Goal: Transaction & Acquisition: Purchase product/service

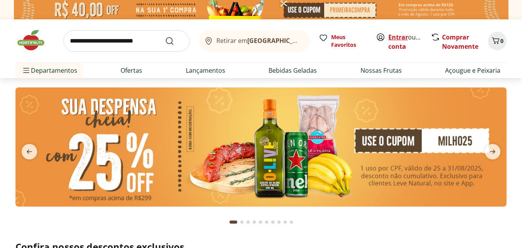
click at [398, 37] on link "Entrar" at bounding box center [398, 37] width 20 height 9
click at [129, 71] on link "Ofertas" at bounding box center [132, 70] width 22 height 9
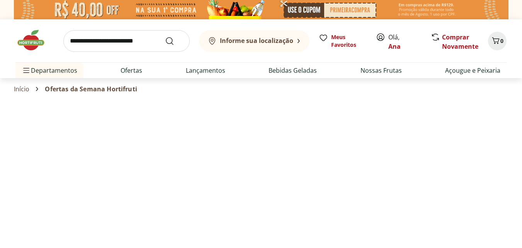
select select "**********"
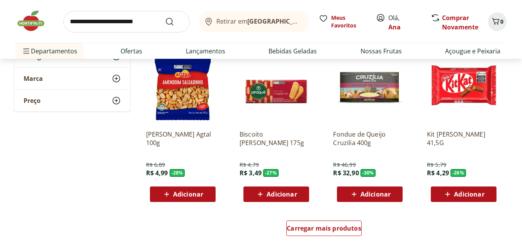
scroll to position [502, 0]
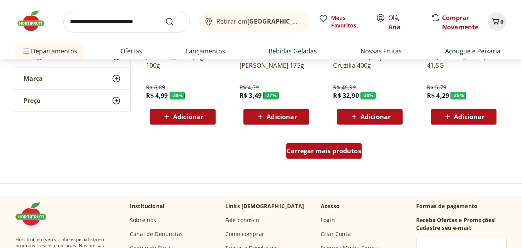
click at [306, 150] on span "Carregar mais produtos" at bounding box center [324, 151] width 75 height 6
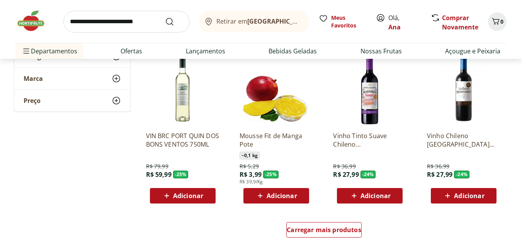
scroll to position [966, 0]
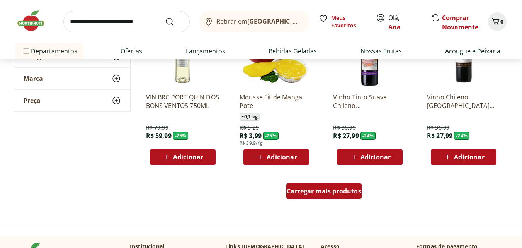
click at [312, 192] on span "Carregar mais produtos" at bounding box center [324, 191] width 75 height 6
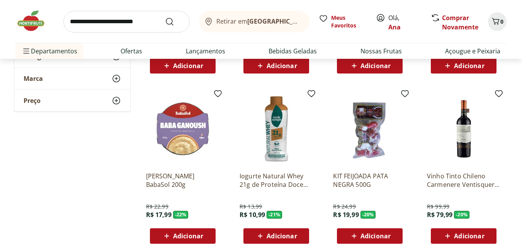
scroll to position [1469, 0]
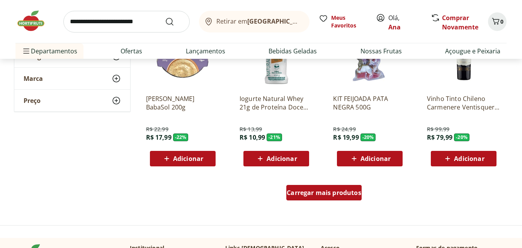
click at [318, 190] on span "Carregar mais produtos" at bounding box center [324, 192] width 75 height 6
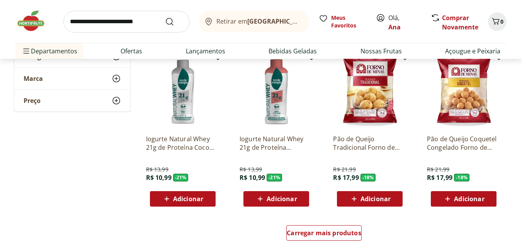
scroll to position [1971, 0]
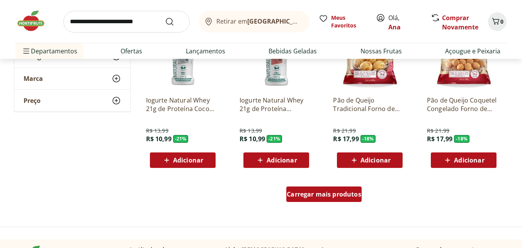
click at [305, 195] on span "Carregar mais produtos" at bounding box center [324, 194] width 75 height 6
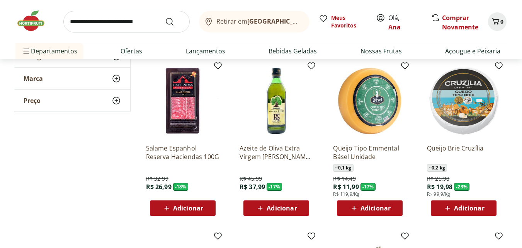
scroll to position [2126, 0]
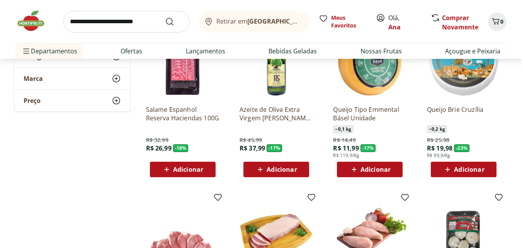
click at [443, 168] on icon at bounding box center [448, 169] width 10 height 9
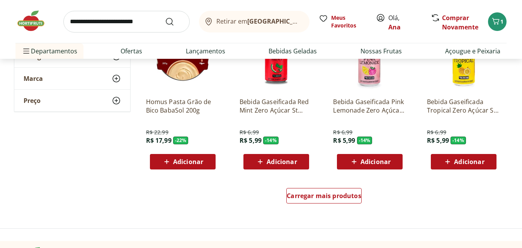
scroll to position [2512, 0]
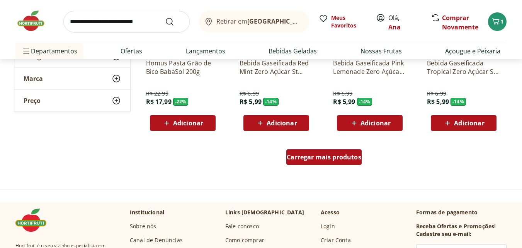
click at [346, 157] on span "Carregar mais produtos" at bounding box center [324, 157] width 75 height 6
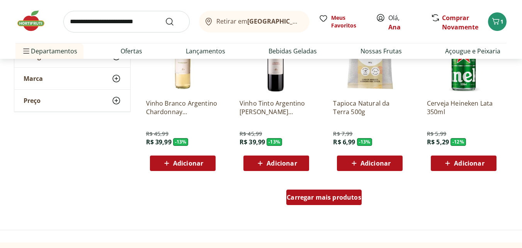
scroll to position [3015, 0]
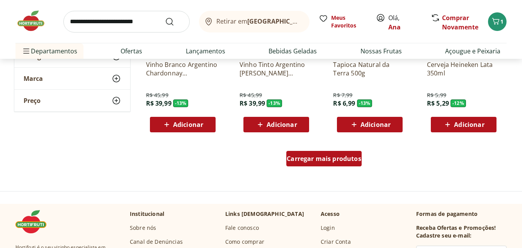
click at [296, 162] on span "Carregar mais produtos" at bounding box center [324, 158] width 75 height 6
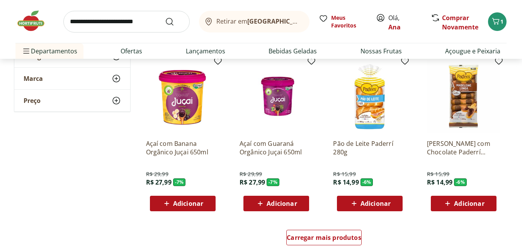
scroll to position [3479, 0]
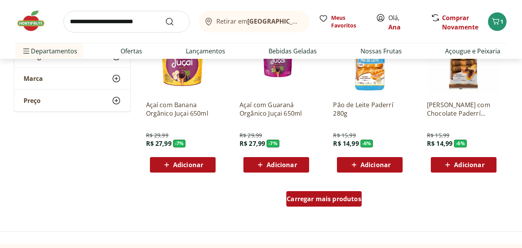
click at [309, 201] on span "Carregar mais produtos" at bounding box center [324, 199] width 75 height 6
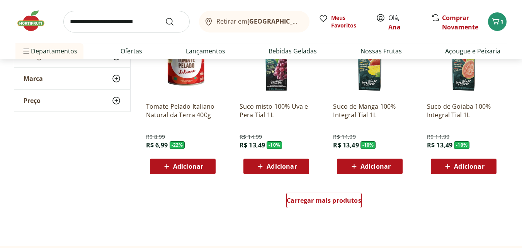
scroll to position [4020, 0]
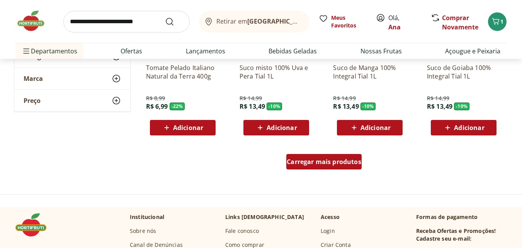
click at [329, 162] on span "Carregar mais produtos" at bounding box center [324, 161] width 75 height 6
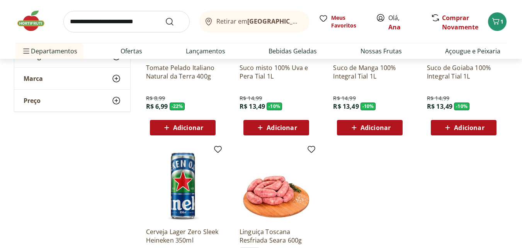
scroll to position [4097, 0]
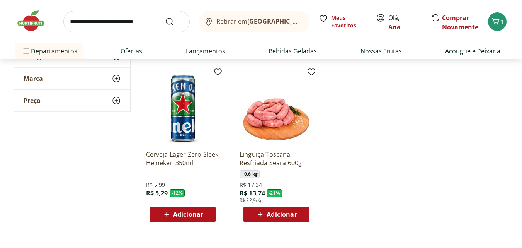
click at [30, 29] on img at bounding box center [34, 20] width 39 height 23
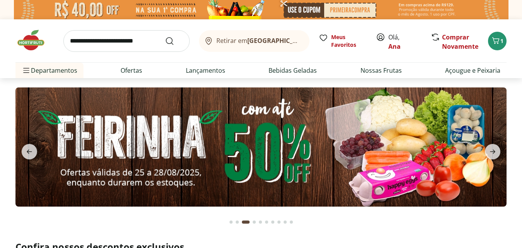
click at [32, 143] on img at bounding box center [260, 146] width 491 height 119
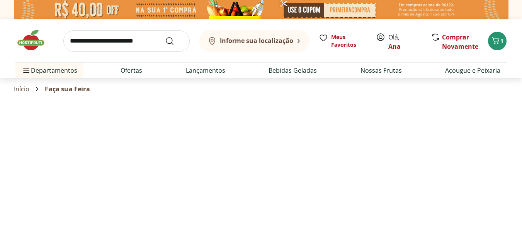
select select "**********"
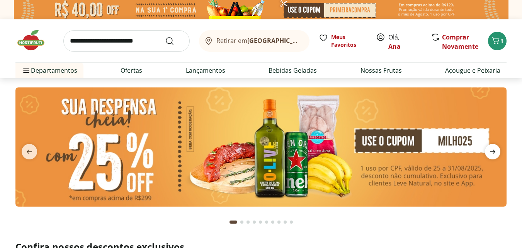
click at [496, 154] on icon "next" at bounding box center [492, 151] width 9 height 9
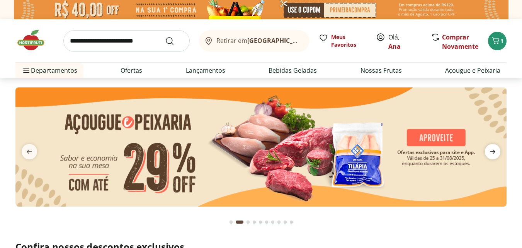
click at [500, 145] on span "next" at bounding box center [492, 151] width 15 height 15
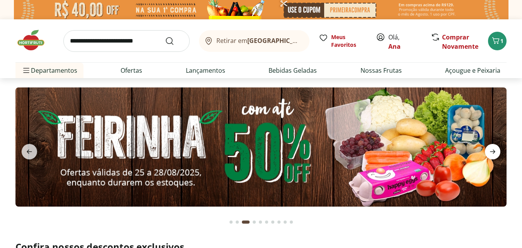
click at [500, 145] on span "next" at bounding box center [492, 151] width 15 height 15
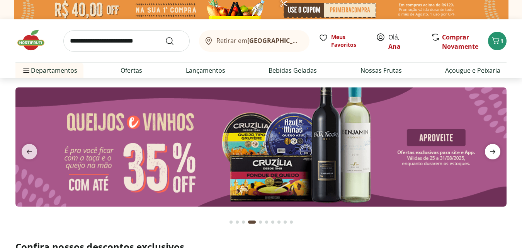
click at [500, 145] on span "next" at bounding box center [492, 151] width 15 height 15
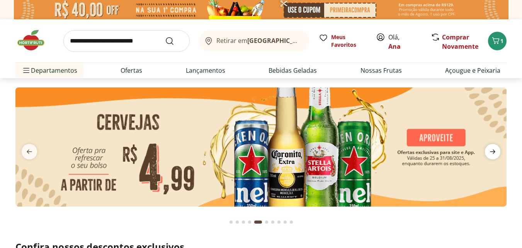
click at [500, 145] on span "next" at bounding box center [492, 151] width 15 height 15
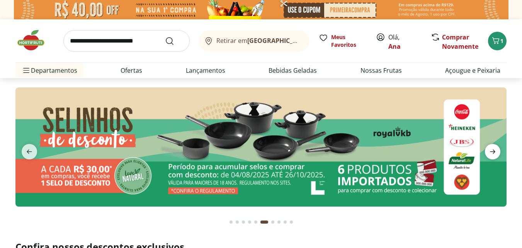
click at [500, 145] on span "next" at bounding box center [492, 151] width 15 height 15
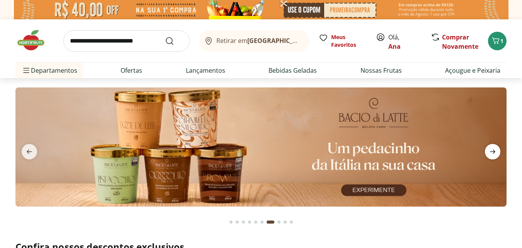
click at [500, 145] on span "next" at bounding box center [492, 151] width 15 height 15
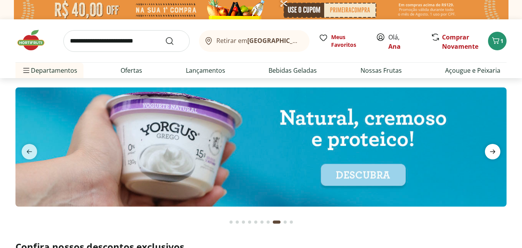
click at [500, 145] on span "next" at bounding box center [492, 151] width 15 height 15
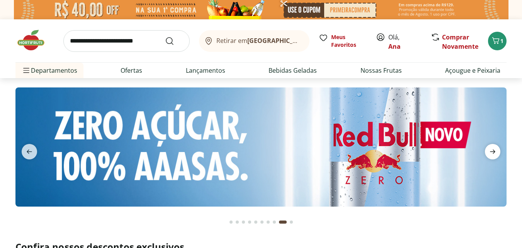
click at [500, 145] on span "next" at bounding box center [492, 151] width 15 height 15
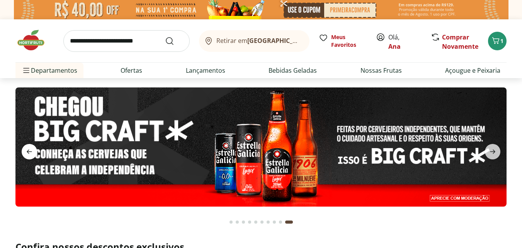
click at [24, 154] on span "previous" at bounding box center [29, 151] width 15 height 15
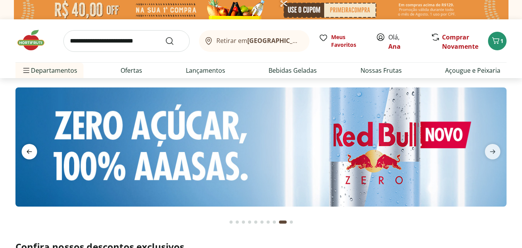
click at [24, 154] on span "previous" at bounding box center [29, 151] width 15 height 15
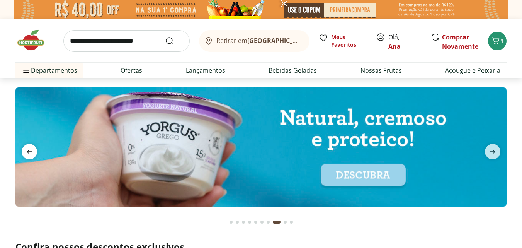
click at [24, 154] on span "previous" at bounding box center [29, 151] width 15 height 15
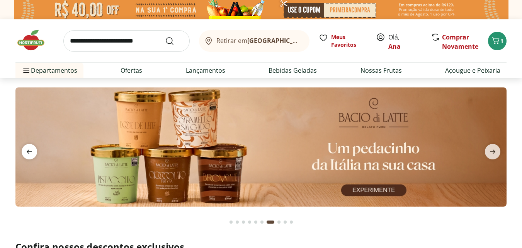
click at [24, 154] on span "previous" at bounding box center [29, 151] width 15 height 15
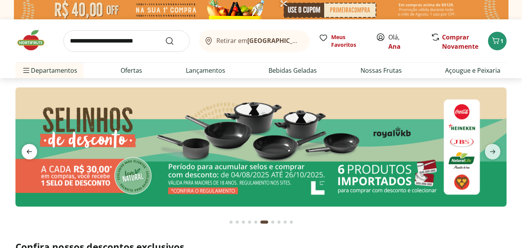
click at [24, 154] on span "previous" at bounding box center [29, 151] width 15 height 15
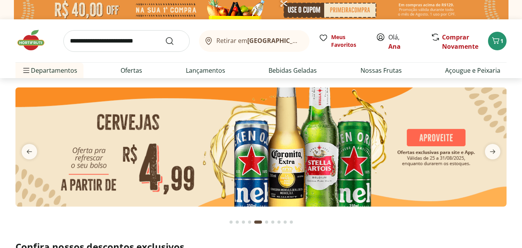
click at [285, 177] on img at bounding box center [260, 146] width 491 height 119
select select "**********"
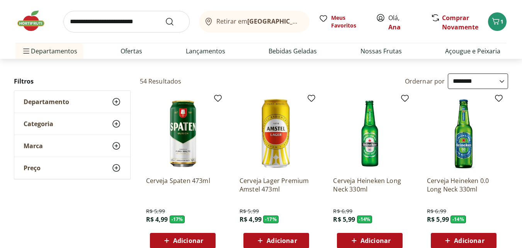
scroll to position [77, 0]
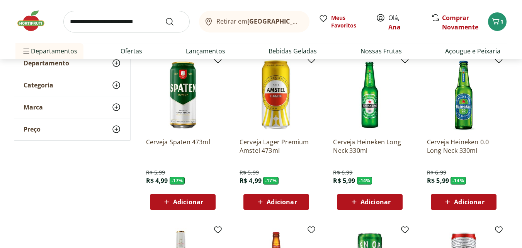
click at [351, 203] on icon at bounding box center [354, 201] width 10 height 9
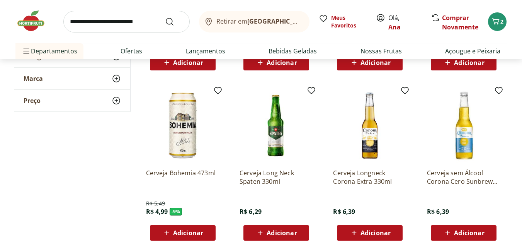
scroll to position [464, 0]
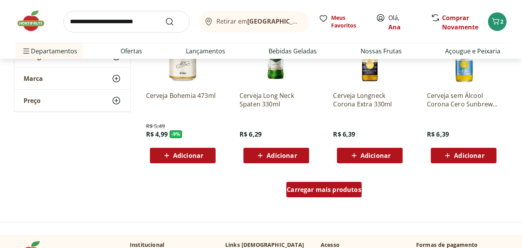
click at [294, 192] on span "Carregar mais produtos" at bounding box center [324, 189] width 75 height 6
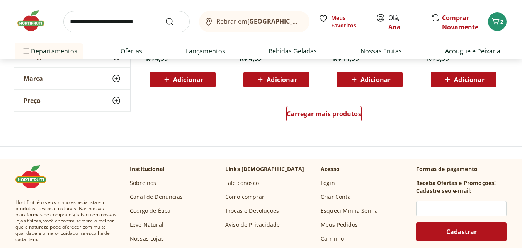
scroll to position [1082, 0]
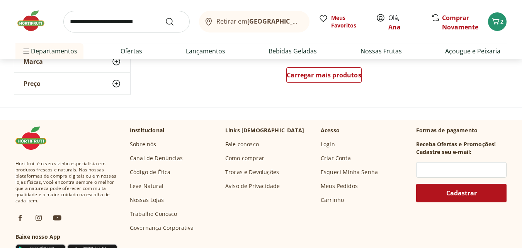
click at [27, 21] on img at bounding box center [34, 20] width 39 height 23
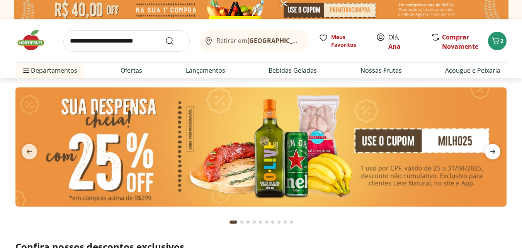
click at [487, 146] on span "next" at bounding box center [492, 151] width 15 height 15
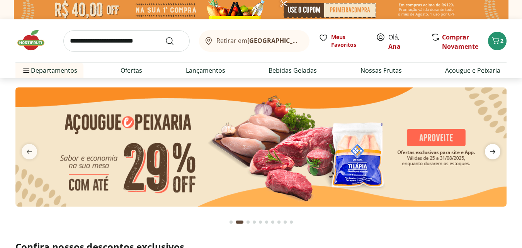
click at [491, 150] on icon "next" at bounding box center [492, 151] width 9 height 9
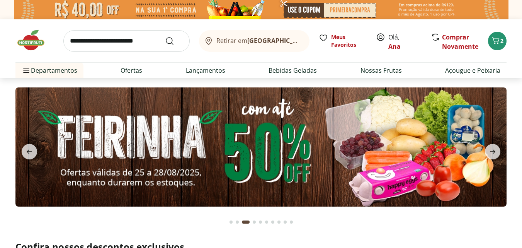
click at [266, 160] on img at bounding box center [260, 146] width 491 height 119
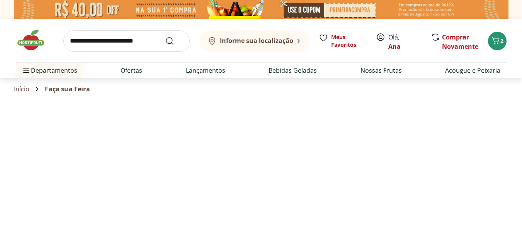
select select "**********"
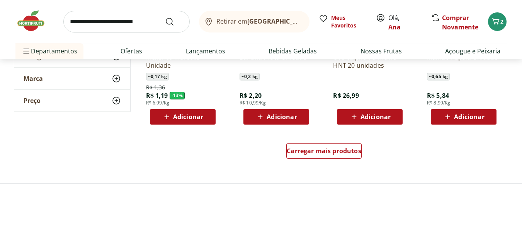
scroll to position [541, 0]
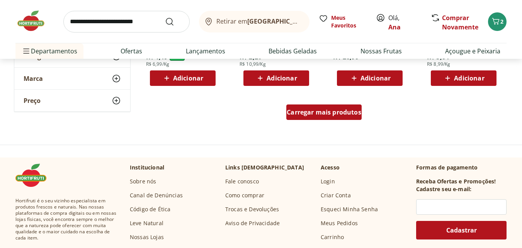
click at [317, 113] on span "Carregar mais produtos" at bounding box center [324, 112] width 75 height 6
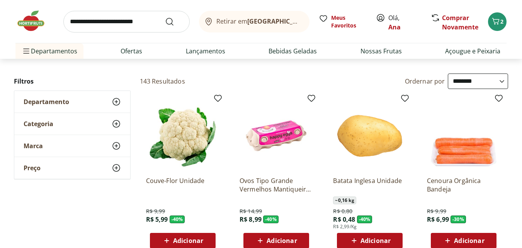
scroll to position [0, 0]
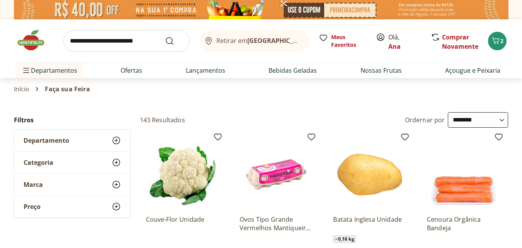
click at [23, 41] on img at bounding box center [34, 40] width 39 height 23
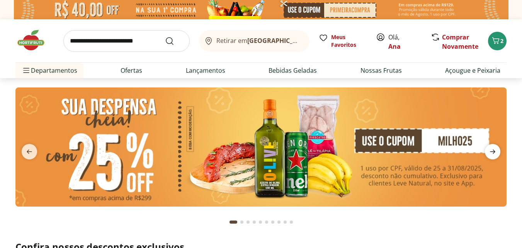
click at [499, 148] on span "next" at bounding box center [492, 151] width 15 height 15
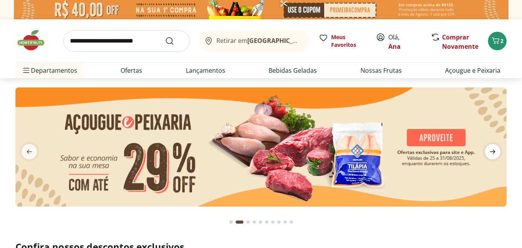
click at [499, 148] on span "next" at bounding box center [492, 151] width 15 height 15
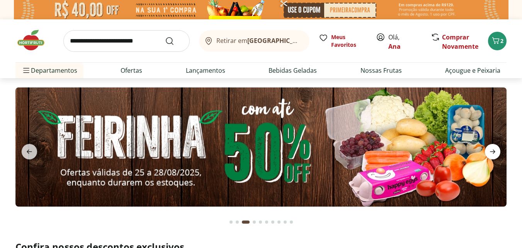
click at [499, 148] on span "next" at bounding box center [492, 151] width 15 height 15
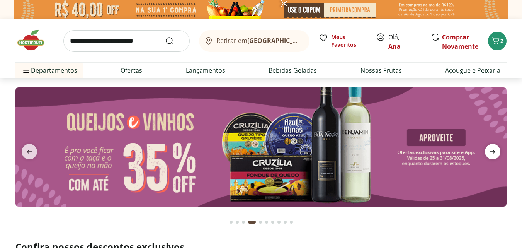
click at [499, 148] on span "next" at bounding box center [492, 151] width 15 height 15
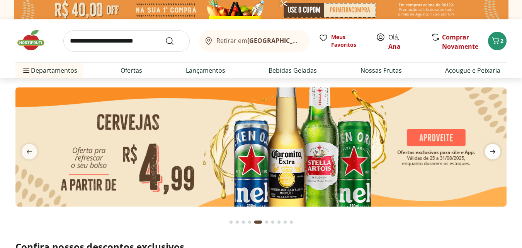
click at [499, 148] on span "next" at bounding box center [492, 151] width 15 height 15
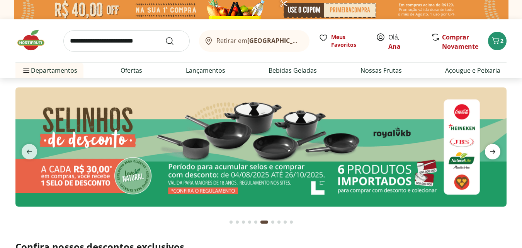
click at [499, 148] on span "next" at bounding box center [492, 151] width 15 height 15
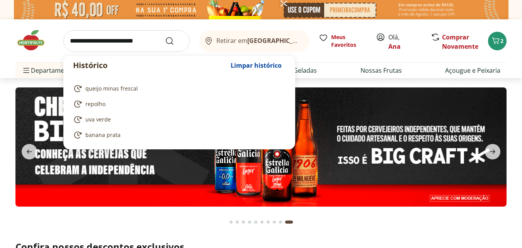
click at [94, 47] on input "search" at bounding box center [126, 41] width 126 height 22
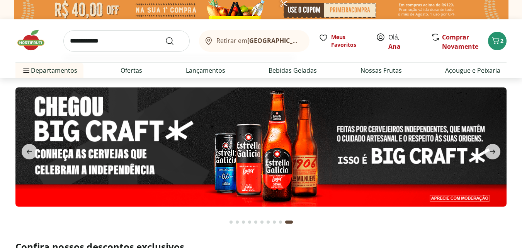
type input "**********"
click at [165, 36] on button "Submit Search" at bounding box center [174, 40] width 19 height 9
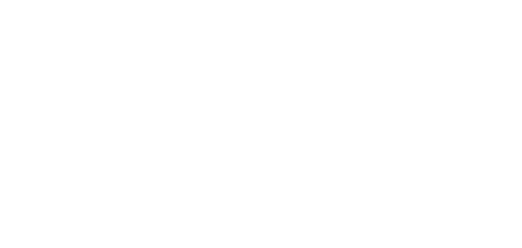
select select "**********"
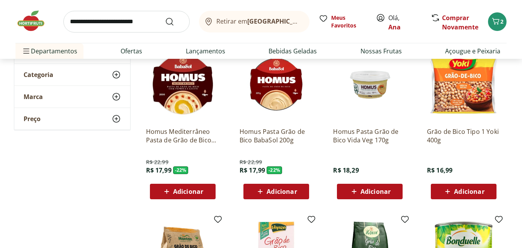
scroll to position [232, 0]
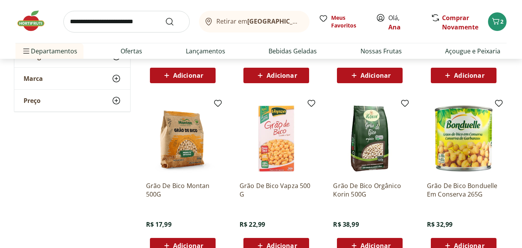
click at [195, 162] on img at bounding box center [182, 138] width 73 height 73
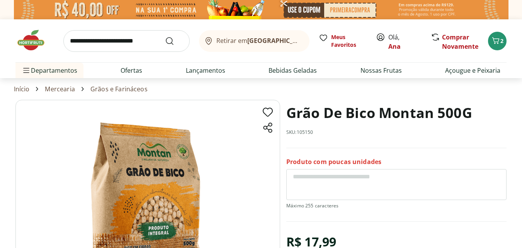
select select "**********"
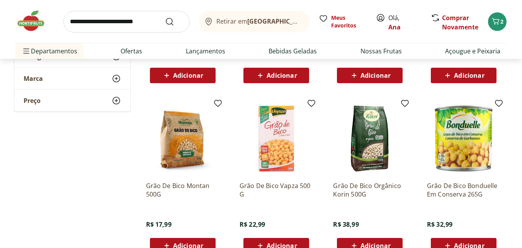
scroll to position [116, 0]
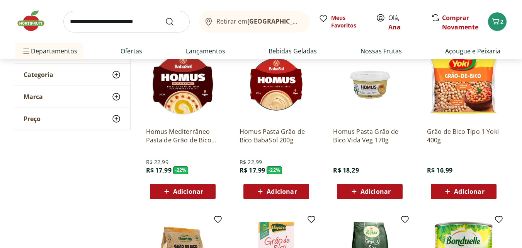
click at [469, 94] on img at bounding box center [463, 84] width 73 height 73
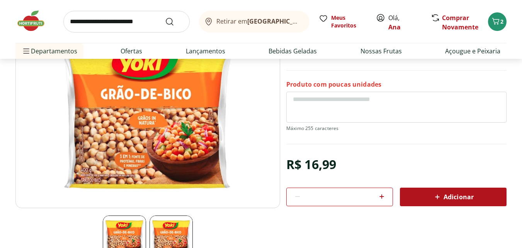
scroll to position [77, 0]
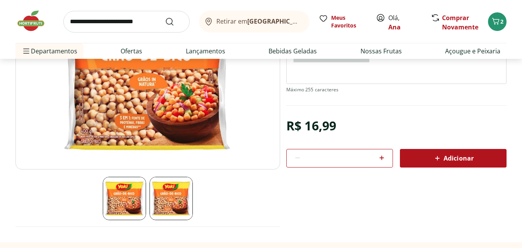
select select "**********"
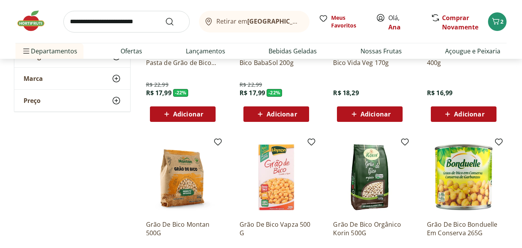
scroll to position [271, 0]
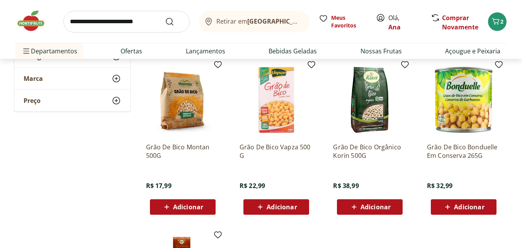
click at [198, 207] on span "Adicionar" at bounding box center [188, 207] width 30 height 6
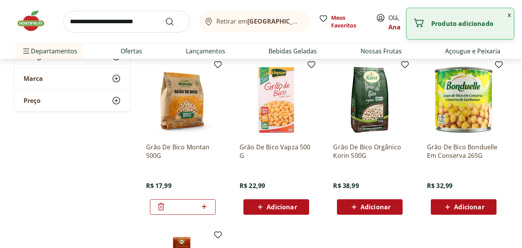
click at [195, 96] on img at bounding box center [182, 99] width 73 height 73
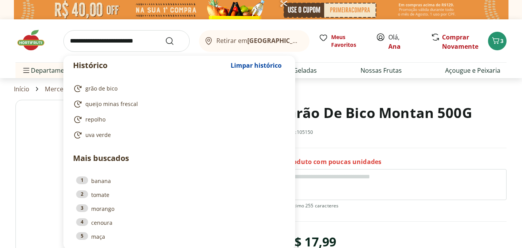
click at [121, 37] on input "search" at bounding box center [126, 41] width 126 height 22
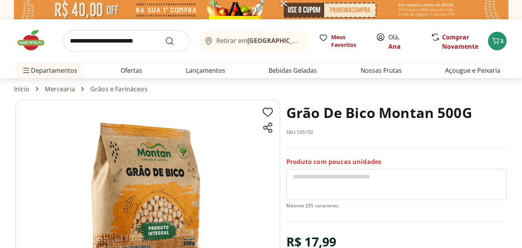
click at [6, 146] on section "Grão De Bico Montan 500G SKU: 105150 Produto com poucas unidades R$ 17,99 * Adi…" at bounding box center [261, 229] width 522 height 258
click at [388, 72] on link "Nossas Frutas" at bounding box center [381, 70] width 41 height 9
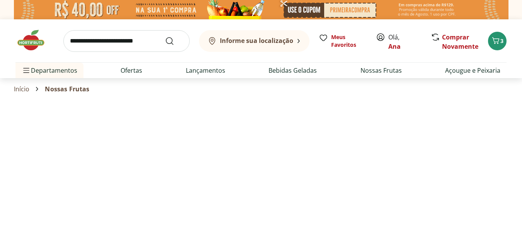
select select "**********"
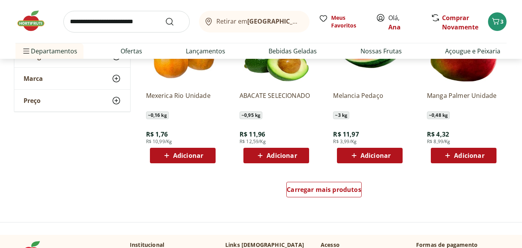
scroll to position [502, 0]
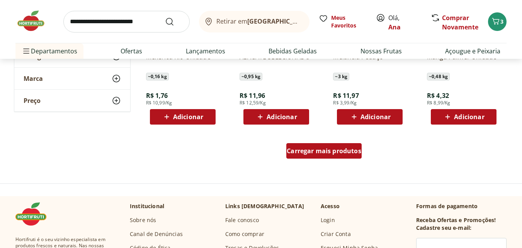
click at [300, 151] on span "Carregar mais produtos" at bounding box center [324, 151] width 75 height 6
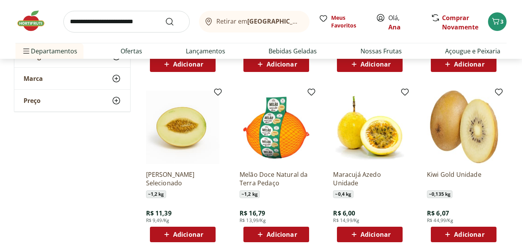
scroll to position [928, 0]
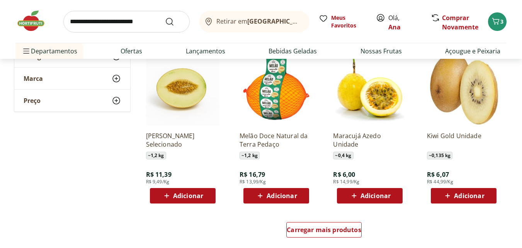
click at [175, 193] on span "Adicionar" at bounding box center [188, 195] width 30 height 6
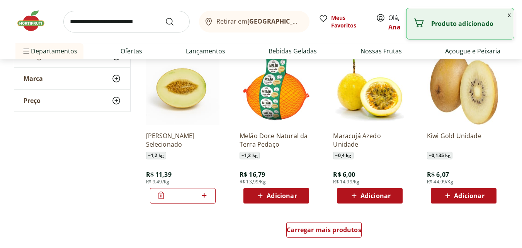
scroll to position [966, 0]
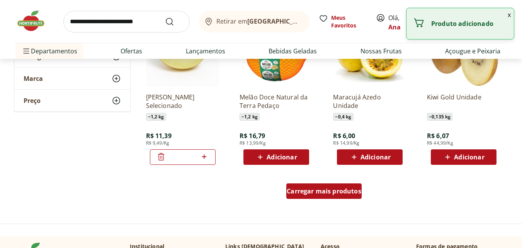
click at [324, 191] on span "Carregar mais produtos" at bounding box center [324, 191] width 75 height 6
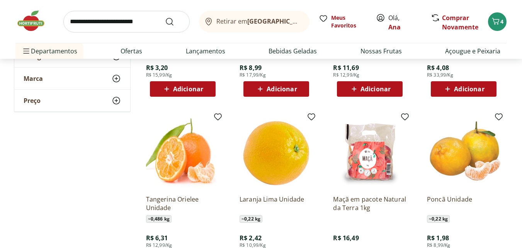
scroll to position [1237, 0]
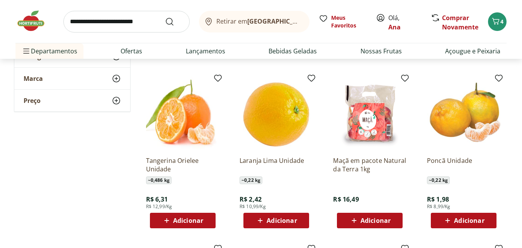
click at [484, 223] on span "Adicionar" at bounding box center [469, 220] width 30 height 6
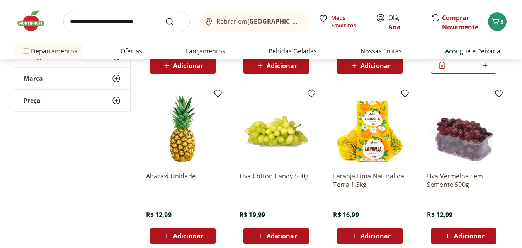
scroll to position [1507, 0]
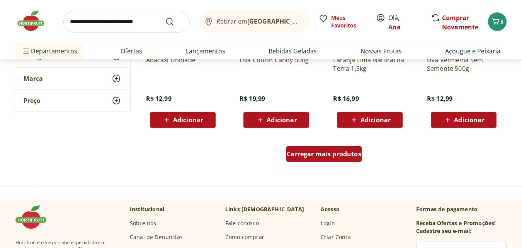
click at [313, 152] on span "Carregar mais produtos" at bounding box center [324, 154] width 75 height 6
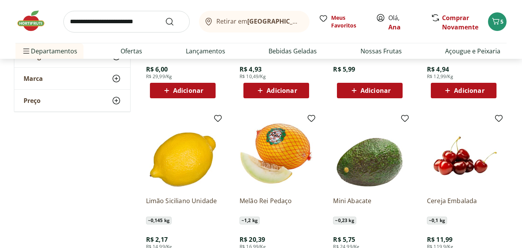
scroll to position [1739, 0]
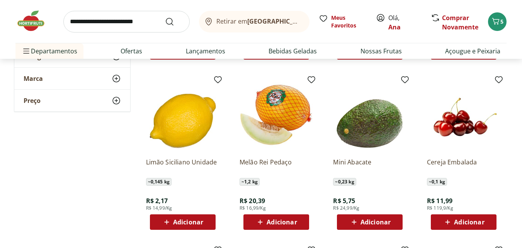
click at [479, 225] on span "Adicionar" at bounding box center [469, 222] width 30 height 6
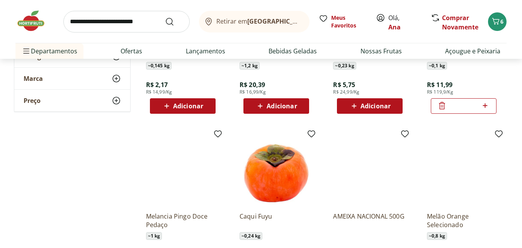
scroll to position [1933, 0]
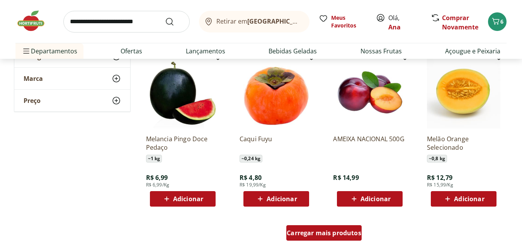
click at [302, 231] on span "Carregar mais produtos" at bounding box center [324, 233] width 75 height 6
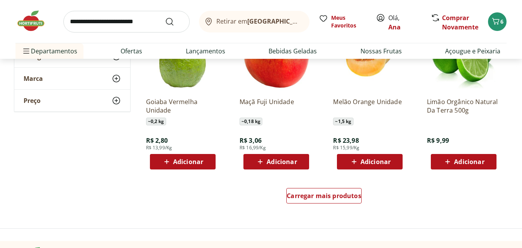
scroll to position [2551, 0]
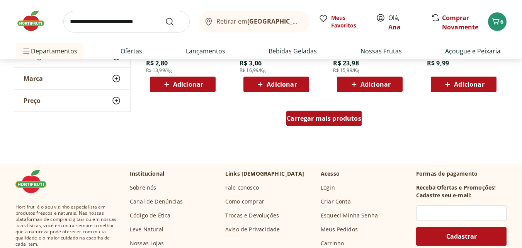
click at [322, 118] on span "Carregar mais produtos" at bounding box center [324, 118] width 75 height 6
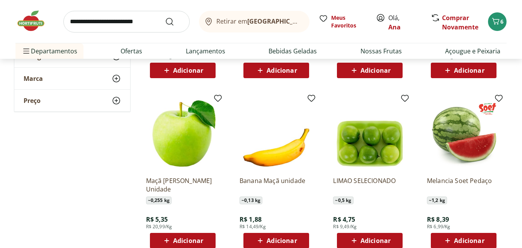
scroll to position [3015, 0]
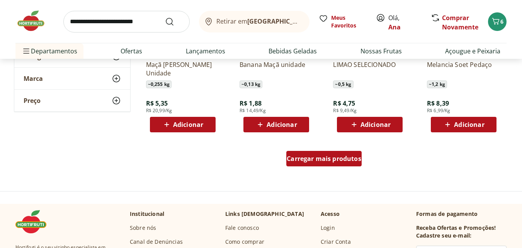
click at [330, 158] on span "Carregar mais produtos" at bounding box center [324, 158] width 75 height 6
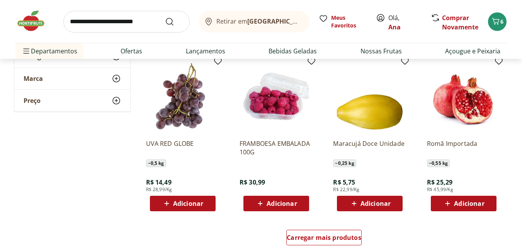
scroll to position [3479, 0]
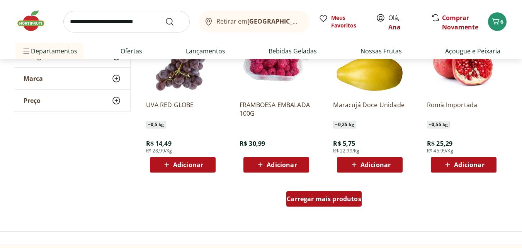
click at [337, 196] on span "Carregar mais produtos" at bounding box center [324, 199] width 75 height 6
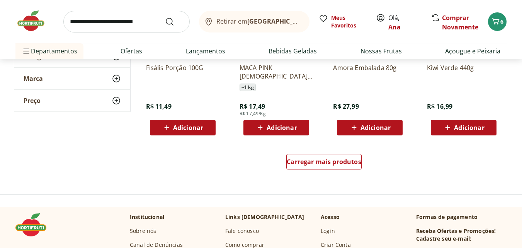
scroll to position [4058, 0]
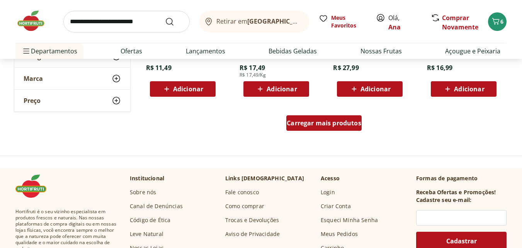
click at [305, 126] on span "Carregar mais produtos" at bounding box center [324, 123] width 75 height 6
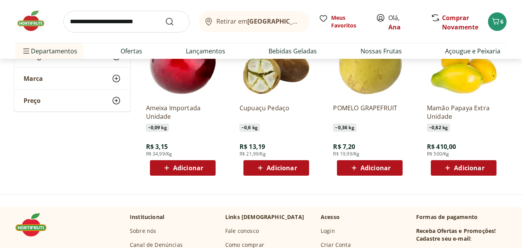
scroll to position [4561, 0]
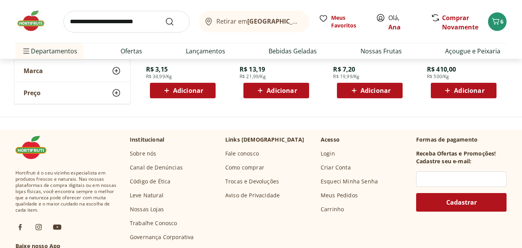
click at [103, 20] on input "search" at bounding box center [126, 22] width 126 height 22
type input "******"
click at [165, 17] on button "Submit Search" at bounding box center [174, 21] width 19 height 9
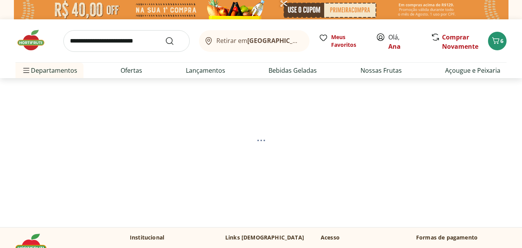
select select "**********"
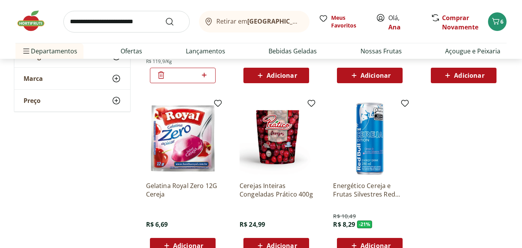
scroll to position [155, 0]
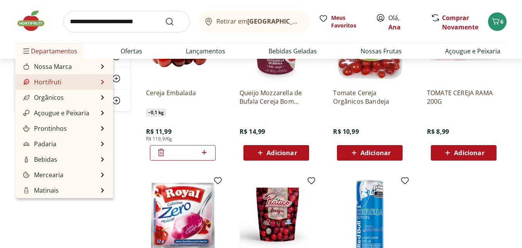
click at [77, 82] on li "Hortifruti Hortifruti Ver tudo do departamento Cogumelos Frutas Legumes Ovos Te…" at bounding box center [64, 81] width 98 height 15
click at [66, 77] on li "Hortifruti Hortifruti Ver tudo do departamento Cogumelos Frutas Legumes Ovos Te…" at bounding box center [64, 81] width 98 height 15
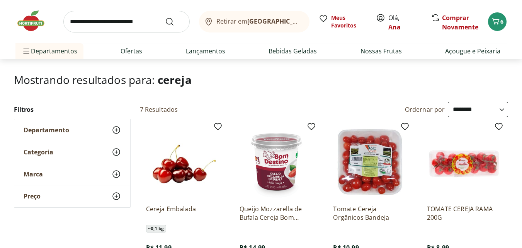
scroll to position [0, 0]
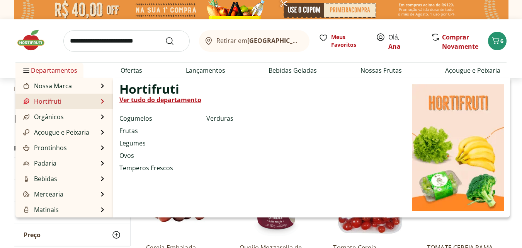
click at [130, 144] on link "Legumes" at bounding box center [132, 142] width 26 height 9
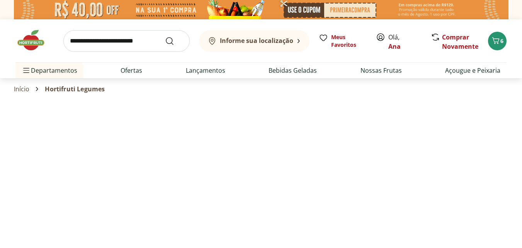
select select "**********"
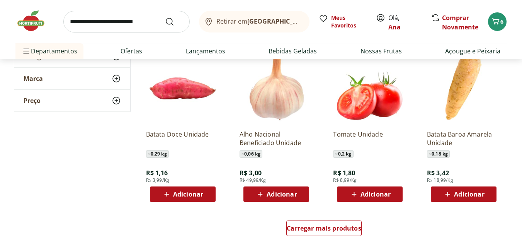
scroll to position [464, 0]
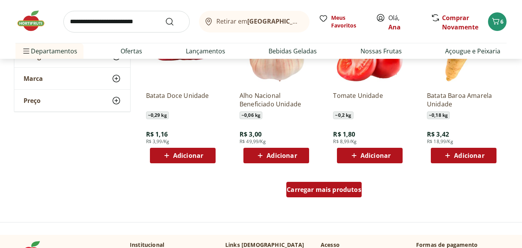
click at [301, 194] on div "Carregar mais produtos" at bounding box center [323, 189] width 75 height 15
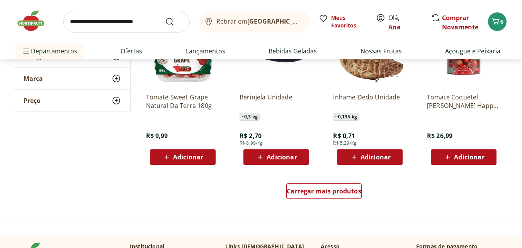
scroll to position [1005, 0]
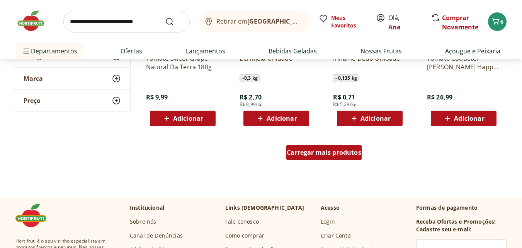
click at [317, 152] on span "Carregar mais produtos" at bounding box center [324, 152] width 75 height 6
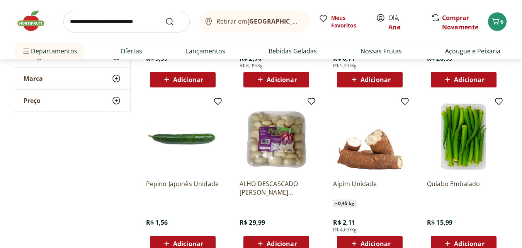
scroll to position [1082, 0]
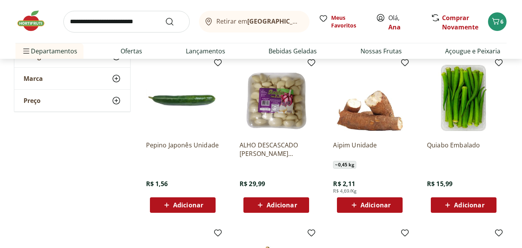
click at [170, 204] on icon at bounding box center [167, 204] width 10 height 9
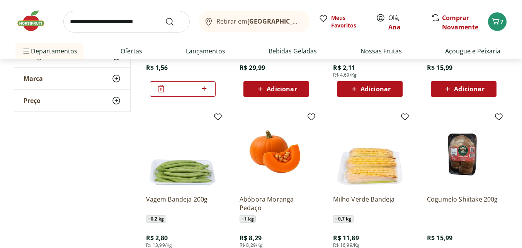
scroll to position [1237, 0]
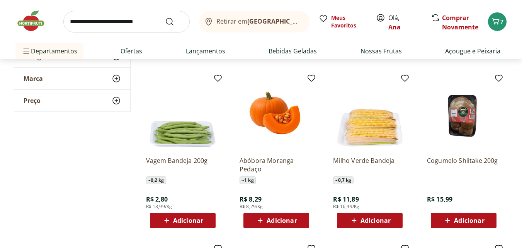
click at [180, 221] on span "Adicionar" at bounding box center [188, 220] width 30 height 6
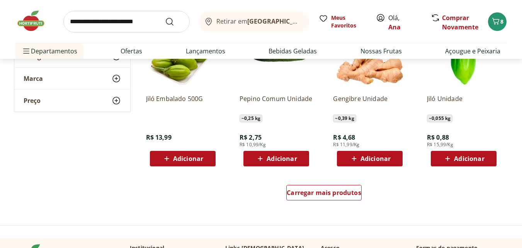
scroll to position [1507, 0]
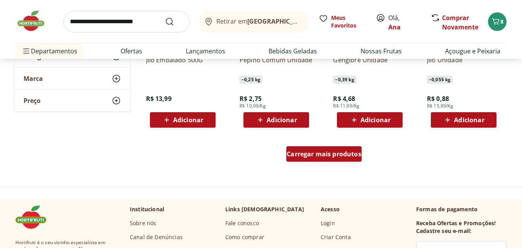
click at [329, 154] on span "Carregar mais produtos" at bounding box center [324, 154] width 75 height 6
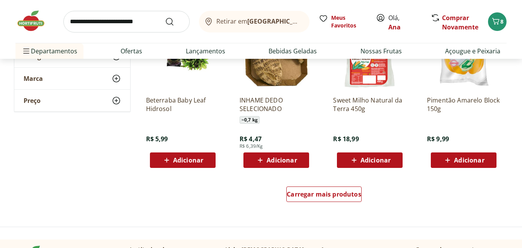
scroll to position [2010, 0]
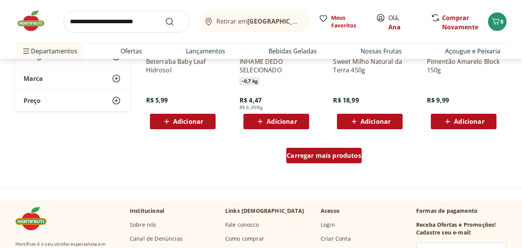
click at [327, 148] on div "Carregar mais produtos" at bounding box center [323, 155] width 75 height 15
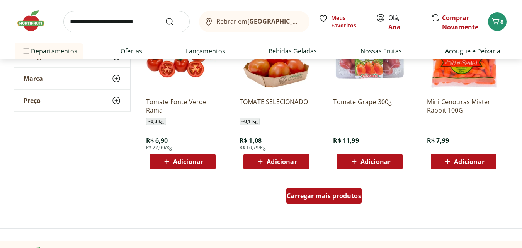
scroll to position [2512, 0]
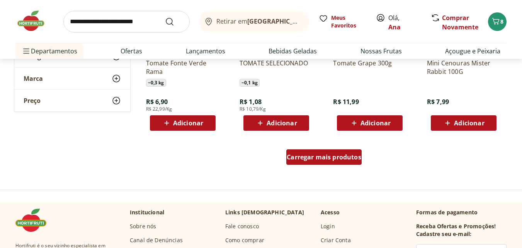
click at [315, 158] on span "Carregar mais produtos" at bounding box center [324, 157] width 75 height 6
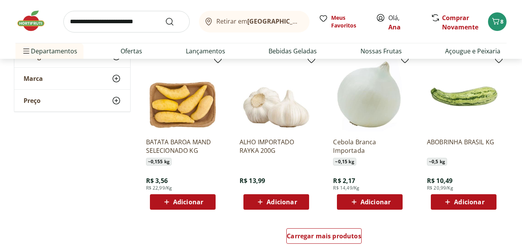
scroll to position [3015, 0]
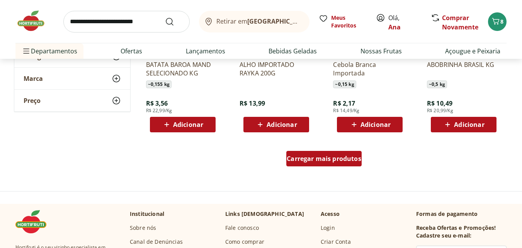
click at [300, 158] on span "Carregar mais produtos" at bounding box center [324, 158] width 75 height 6
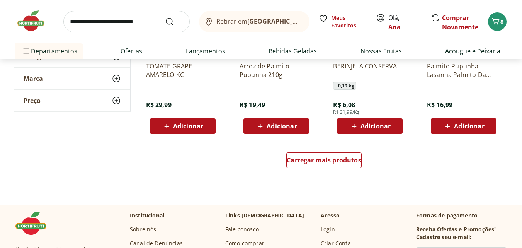
scroll to position [3556, 0]
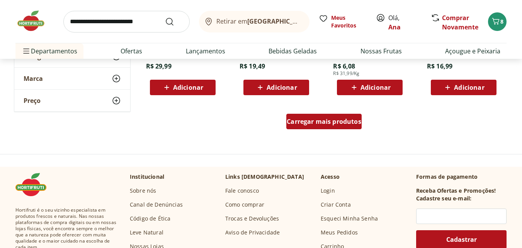
click at [301, 120] on span "Carregar mais produtos" at bounding box center [324, 121] width 75 height 6
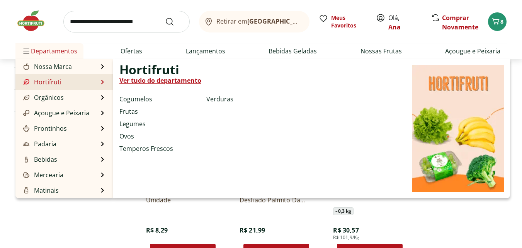
click at [225, 96] on link "Verduras" at bounding box center [219, 98] width 27 height 9
select select "**********"
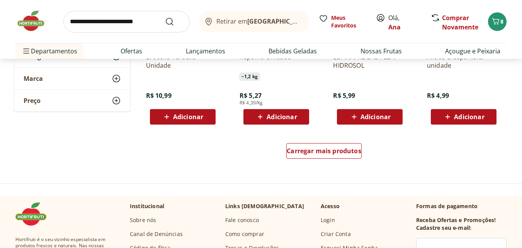
scroll to position [541, 0]
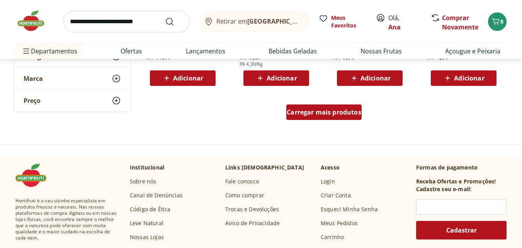
click at [290, 119] on div "Carregar mais produtos" at bounding box center [323, 111] width 75 height 15
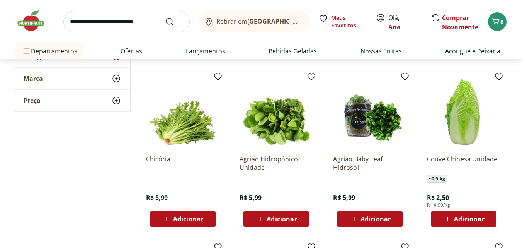
scroll to position [773, 0]
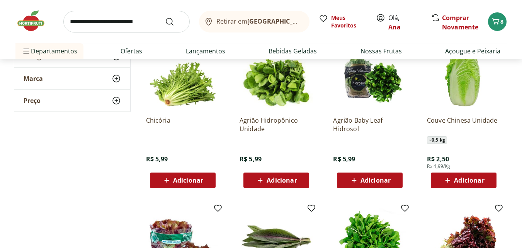
click at [448, 180] on icon at bounding box center [448, 180] width 5 height 5
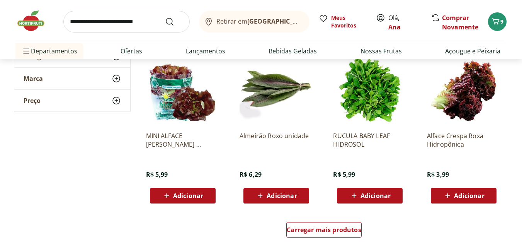
scroll to position [966, 0]
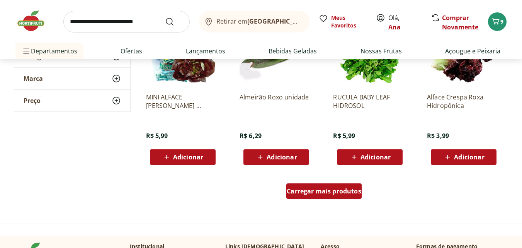
click at [297, 190] on span "Carregar mais produtos" at bounding box center [324, 191] width 75 height 6
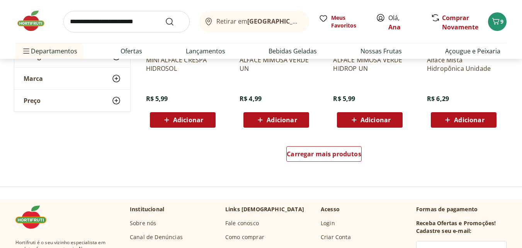
scroll to position [1469, 0]
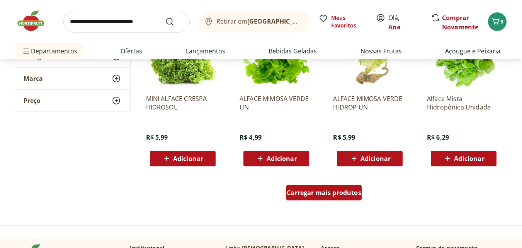
click at [318, 199] on div "Carregar mais produtos" at bounding box center [323, 192] width 75 height 15
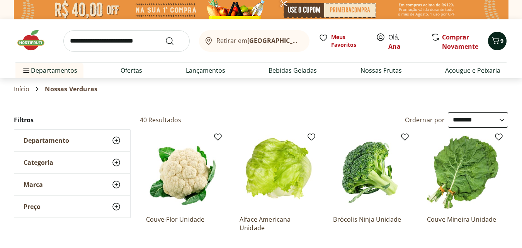
click at [495, 37] on icon "Carrinho" at bounding box center [495, 40] width 9 height 9
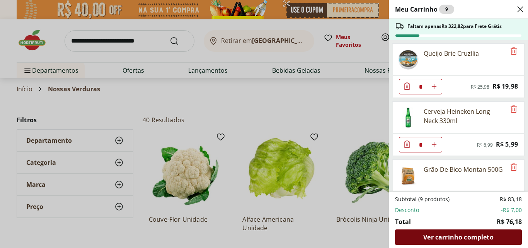
click at [449, 236] on span "Ver carrinho completo" at bounding box center [458, 237] width 70 height 6
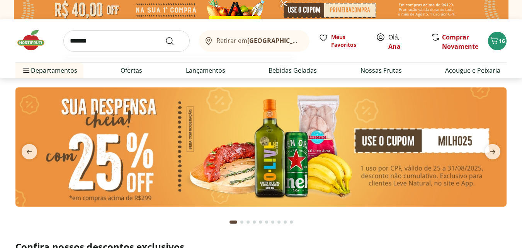
type input "*******"
click at [165, 36] on button "Submit Search" at bounding box center [174, 40] width 19 height 9
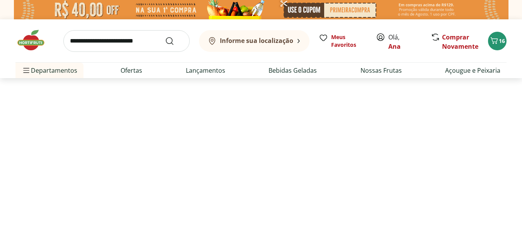
select select "**********"
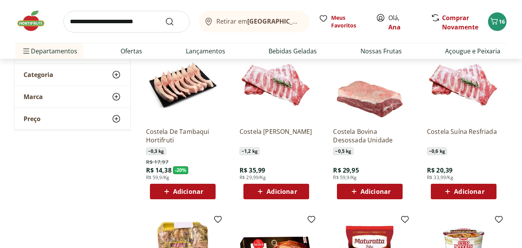
scroll to position [77, 0]
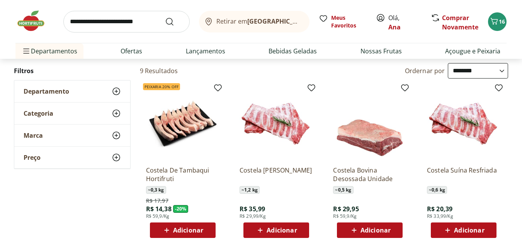
drag, startPoint x: 152, startPoint y: 175, endPoint x: 87, endPoint y: 223, distance: 80.2
click at [186, 225] on span "Adicionar" at bounding box center [182, 229] width 41 height 9
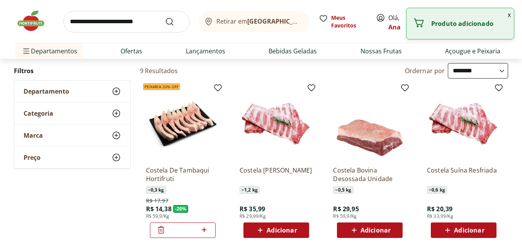
click at [206, 228] on icon at bounding box center [204, 229] width 10 height 9
type input "*"
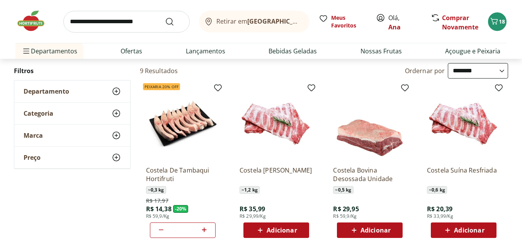
click at [461, 169] on p "Costela Suína Resfriada" at bounding box center [463, 174] width 73 height 17
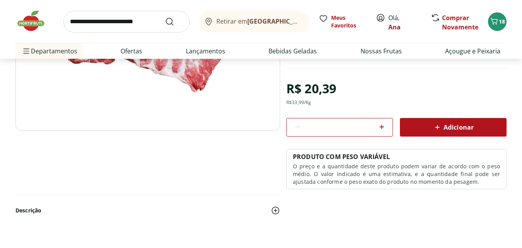
scroll to position [193, 0]
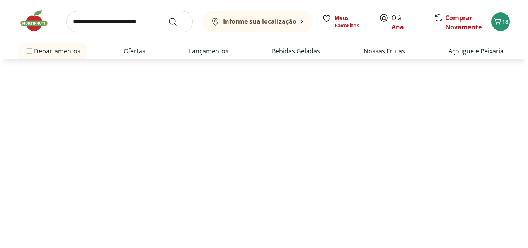
scroll to position [77, 0]
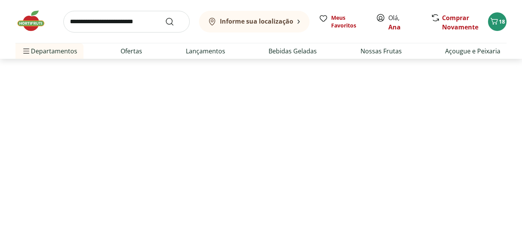
select select "**********"
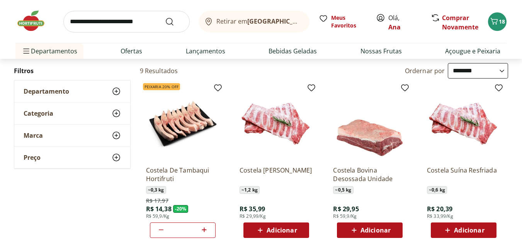
click at [470, 227] on span "Adicionar" at bounding box center [469, 230] width 30 height 6
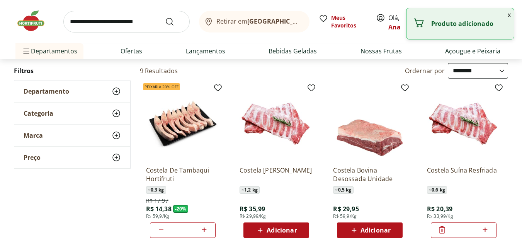
click at [485, 232] on icon at bounding box center [485, 229] width 10 height 9
type input "*"
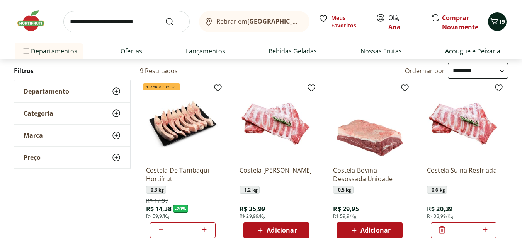
click at [503, 19] on span "19" at bounding box center [502, 21] width 6 height 7
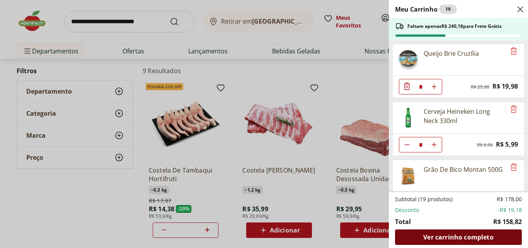
click at [443, 234] on span "Ver carrinho completo" at bounding box center [458, 237] width 70 height 6
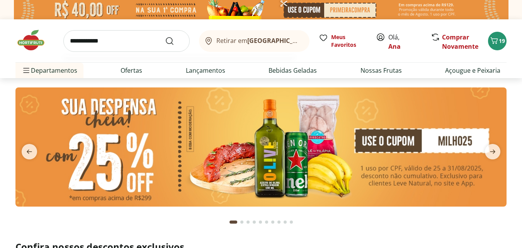
type input "**********"
click at [165, 36] on button "Submit Search" at bounding box center [174, 40] width 19 height 9
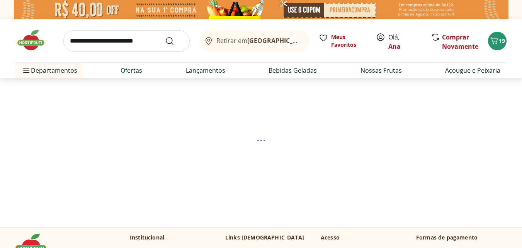
select select "**********"
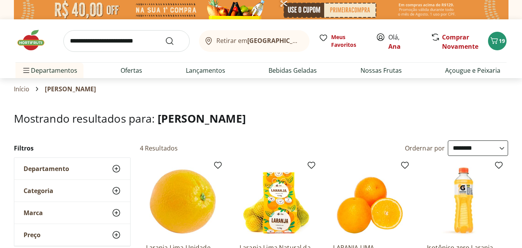
scroll to position [77, 0]
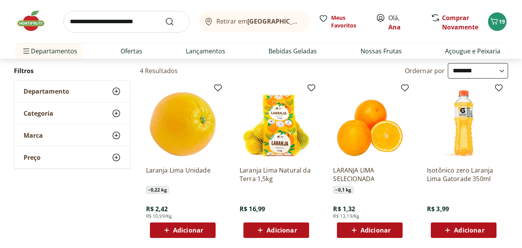
click at [185, 225] on span "Adicionar" at bounding box center [182, 229] width 41 height 9
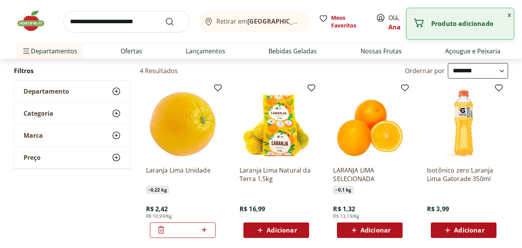
click at [205, 230] on icon at bounding box center [204, 229] width 5 height 5
click at [204, 230] on icon at bounding box center [204, 229] width 5 height 5
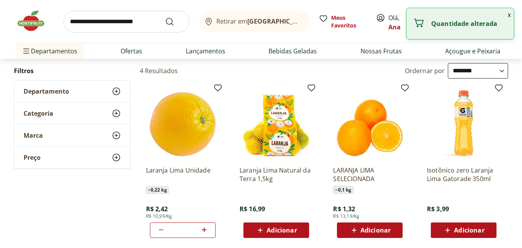
click at [204, 230] on icon at bounding box center [204, 229] width 5 height 5
type input "*"
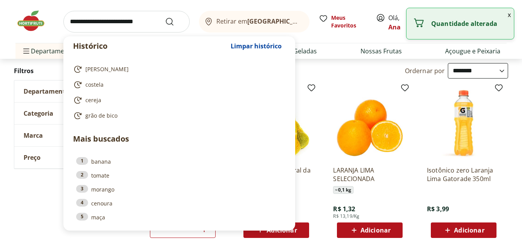
click at [96, 19] on input "search" at bounding box center [126, 22] width 126 height 22
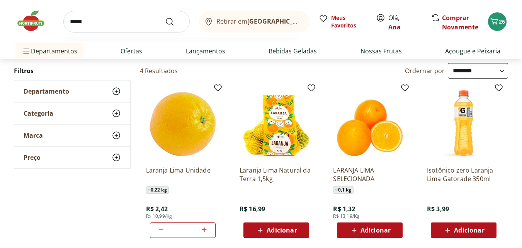
type input "******"
click button "Submit Search" at bounding box center [174, 21] width 19 height 9
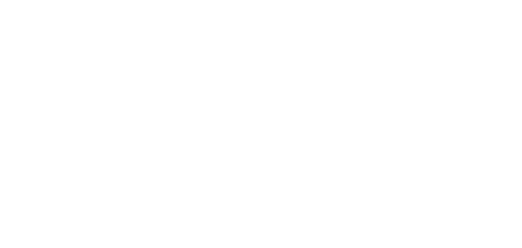
select select "**********"
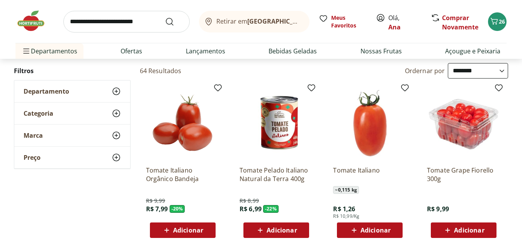
scroll to position [116, 0]
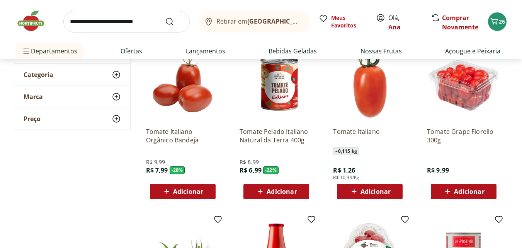
click at [462, 193] on span "Adicionar" at bounding box center [469, 191] width 30 height 6
click at [115, 21] on input "search" at bounding box center [126, 22] width 126 height 22
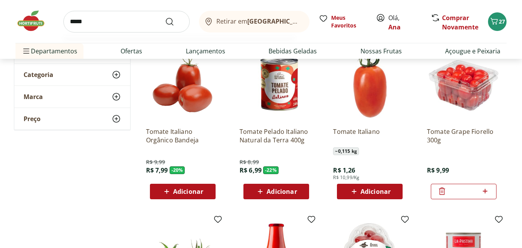
type input "******"
click button "Submit Search" at bounding box center [174, 21] width 19 height 9
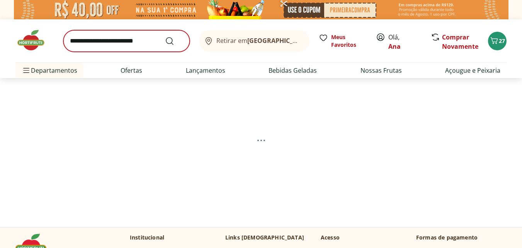
select select "**********"
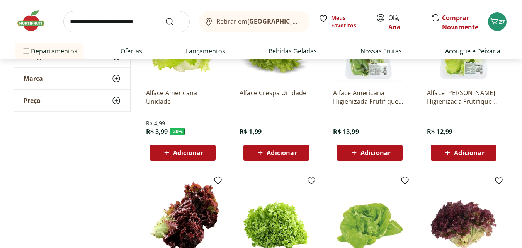
scroll to position [77, 0]
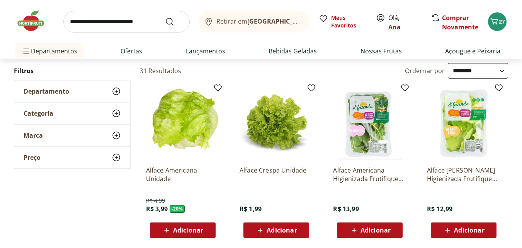
click at [262, 223] on div "Adicionar" at bounding box center [276, 230] width 53 height 14
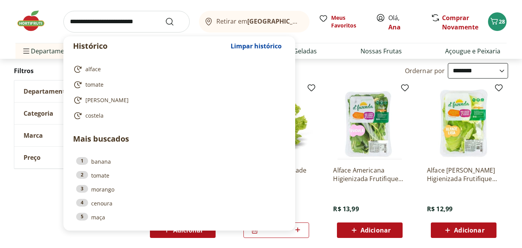
click at [109, 24] on input "search" at bounding box center [126, 22] width 126 height 22
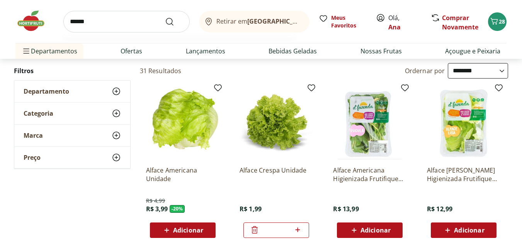
type input "******"
click at [165, 17] on button "Submit Search" at bounding box center [174, 21] width 19 height 9
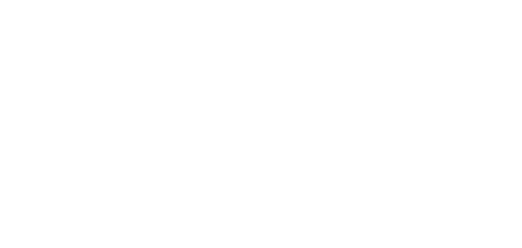
select select "**********"
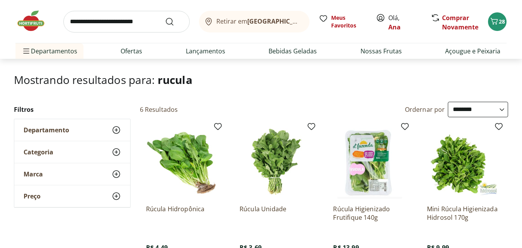
scroll to position [116, 0]
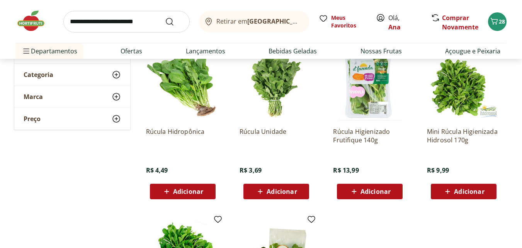
click at [272, 194] on span "Adicionar" at bounding box center [282, 191] width 30 height 6
click at [108, 17] on input "search" at bounding box center [126, 22] width 126 height 22
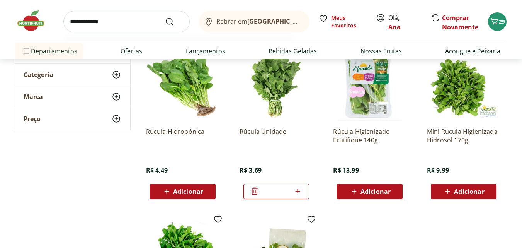
type input "**********"
click at [165, 17] on button "Submit Search" at bounding box center [174, 21] width 19 height 9
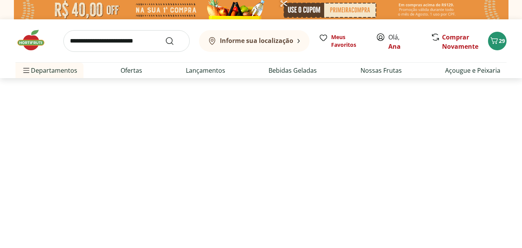
select select "**********"
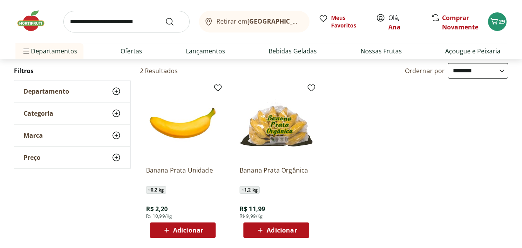
scroll to position [155, 0]
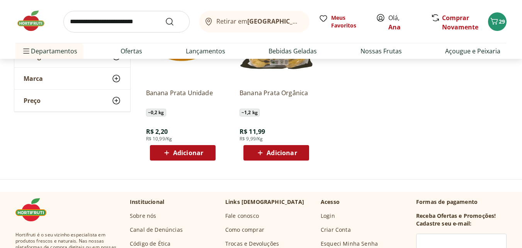
click at [200, 151] on span "Adicionar" at bounding box center [188, 153] width 30 height 6
click at [202, 152] on icon at bounding box center [204, 152] width 10 height 9
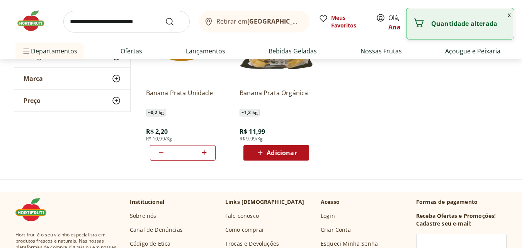
click at [202, 152] on icon at bounding box center [204, 152] width 10 height 9
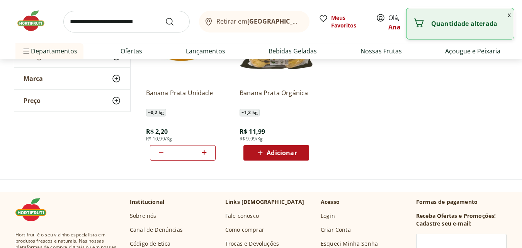
click at [202, 152] on icon at bounding box center [204, 152] width 10 height 9
type input "**"
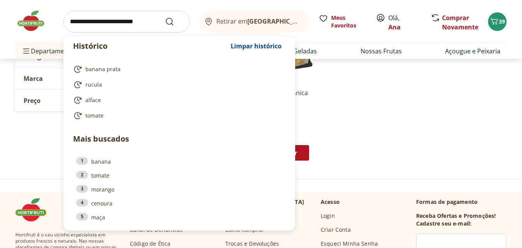
click at [102, 19] on input "search" at bounding box center [126, 22] width 126 height 22
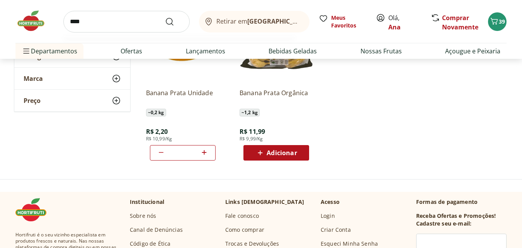
type input "*****"
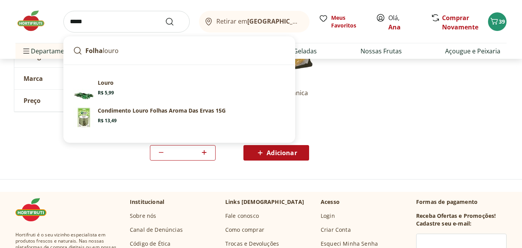
click button "Submit Search" at bounding box center [174, 21] width 19 height 9
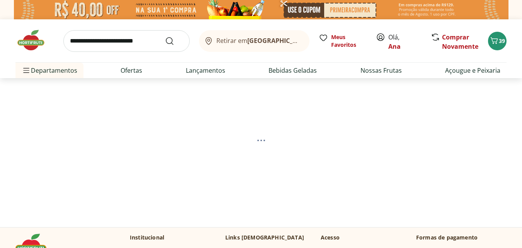
select select "**********"
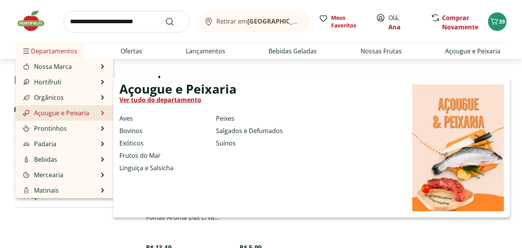
scroll to position [116, 0]
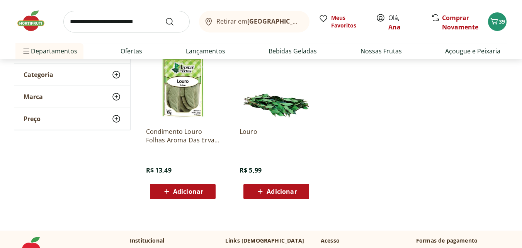
click at [275, 193] on span "Adicionar" at bounding box center [282, 191] width 30 height 6
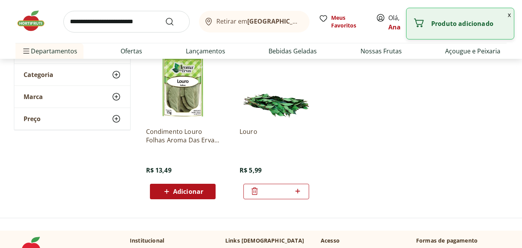
click at [92, 22] on input "search" at bounding box center [126, 22] width 126 height 22
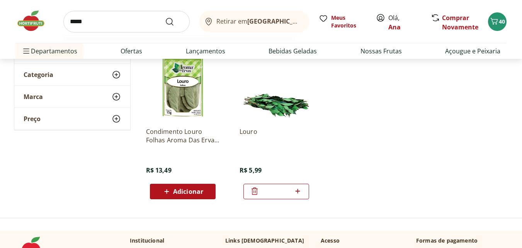
type input "*****"
click at [165, 17] on button "Submit Search" at bounding box center [174, 21] width 19 height 9
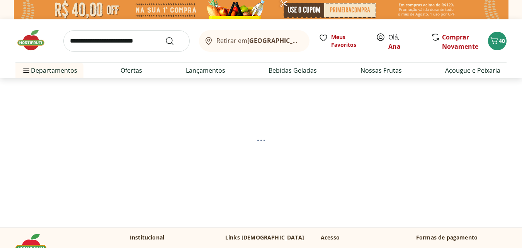
select select "**********"
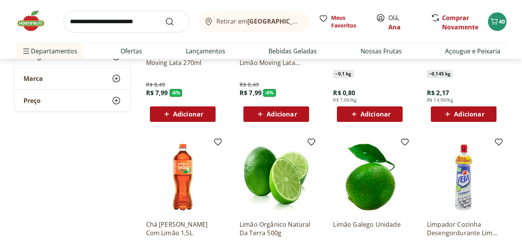
scroll to position [116, 0]
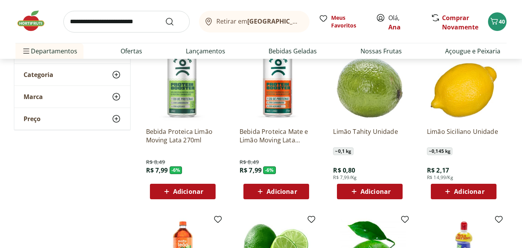
click at [367, 190] on span "Adicionar" at bounding box center [376, 191] width 30 height 6
click at [393, 194] on icon at bounding box center [392, 190] width 10 height 9
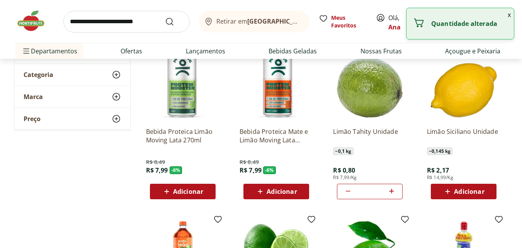
click at [393, 194] on icon at bounding box center [392, 190] width 10 height 9
type input "*"
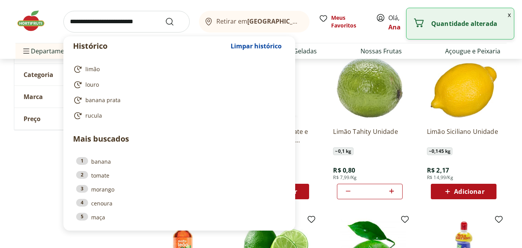
click at [106, 26] on input "search" at bounding box center [126, 22] width 126 height 22
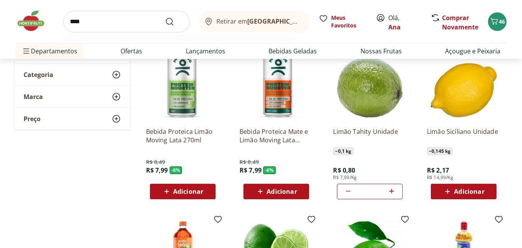
type input "****"
click at [165, 17] on button "Submit Search" at bounding box center [174, 21] width 19 height 9
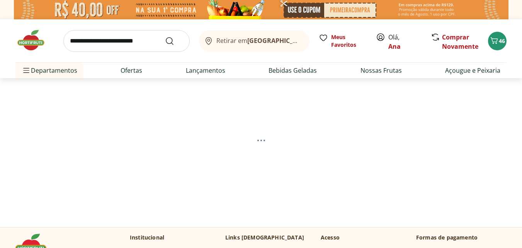
select select "**********"
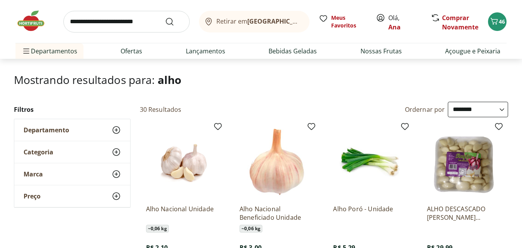
scroll to position [116, 0]
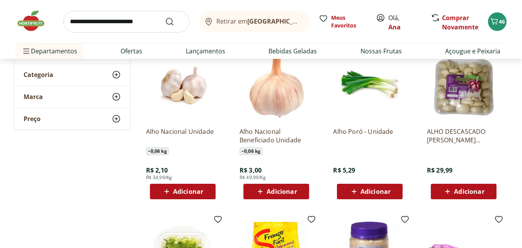
click at [188, 190] on span "Adicionar" at bounding box center [188, 191] width 30 height 6
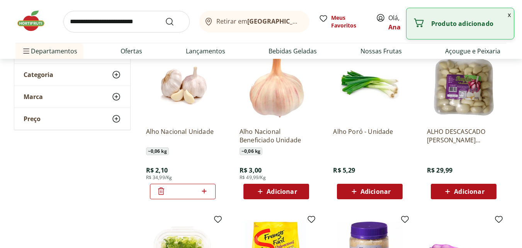
click at [208, 192] on icon at bounding box center [204, 190] width 10 height 9
type input "*"
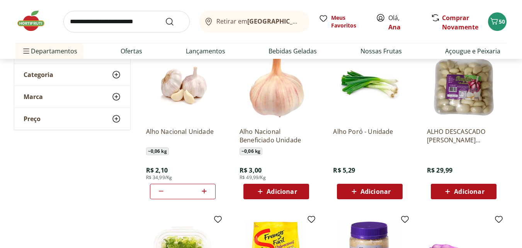
click at [127, 22] on input "search" at bounding box center [126, 22] width 126 height 22
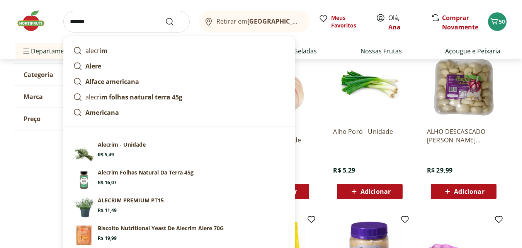
type input "*******"
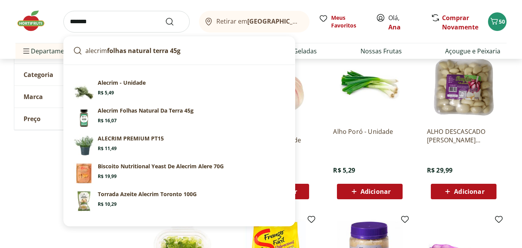
click button "Submit Search" at bounding box center [174, 21] width 19 height 9
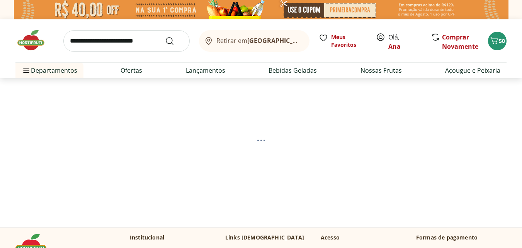
select select "**********"
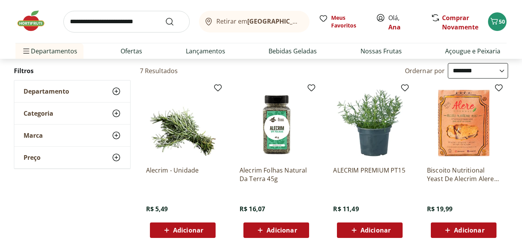
scroll to position [116, 0]
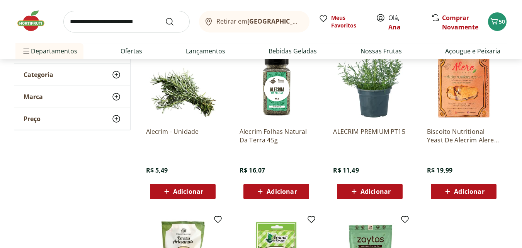
click at [175, 188] on span "Adicionar" at bounding box center [188, 191] width 30 height 6
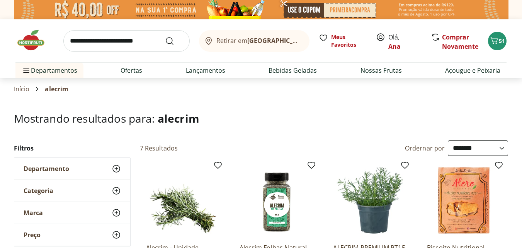
select select "**********"
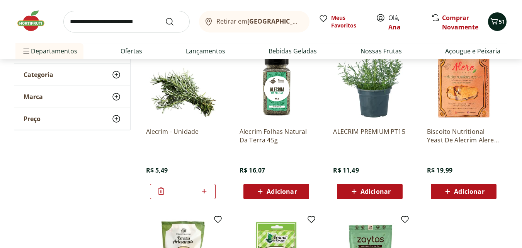
click at [492, 19] on icon "Carrinho" at bounding box center [494, 21] width 9 height 9
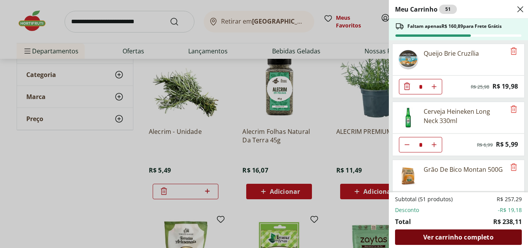
click at [417, 235] on div "Ver carrinho completo" at bounding box center [458, 236] width 127 height 15
